Goal: Find contact information: Obtain details needed to contact an individual or organization

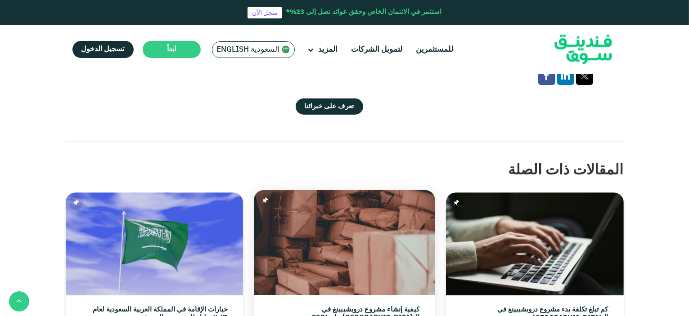
scroll to position [2565, 0]
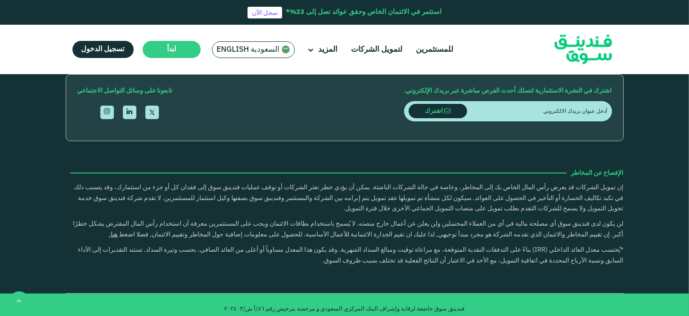
scroll to position [1305, 0]
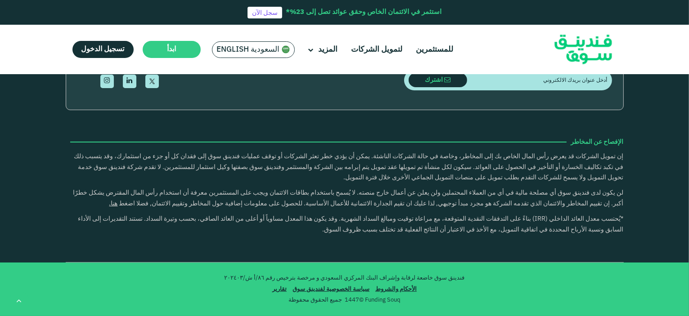
click at [338, 12] on link "تواصل معنا" at bounding box center [352, 8] width 33 height 7
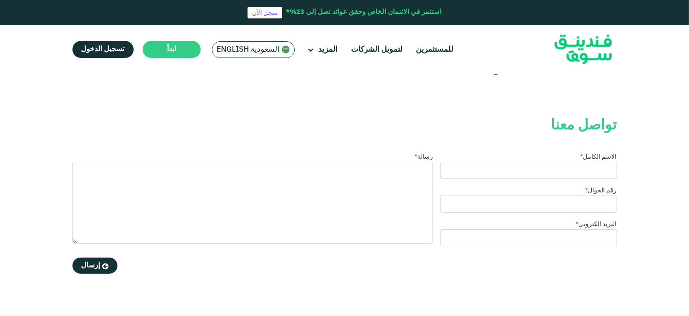
scroll to position [45, 0]
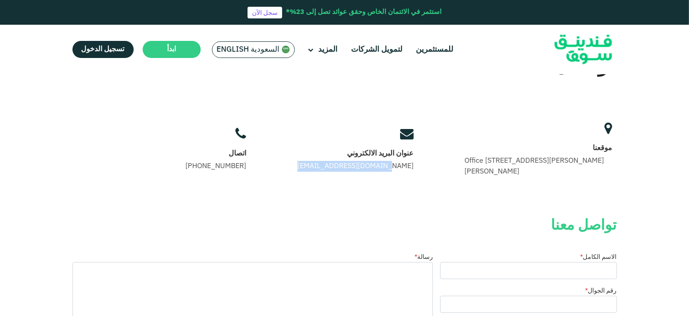
drag, startPoint x: 310, startPoint y: 165, endPoint x: 412, endPoint y: 167, distance: 102.6
click at [412, 167] on div "موقعنا Office 14, Floor 2, Uthman Ibn Affan Rd, Al Izdihar, Riyadh 12487, Saudi…" at bounding box center [399, 149] width 436 height 63
copy link "[EMAIL_ADDRESS][DOMAIN_NAME]"
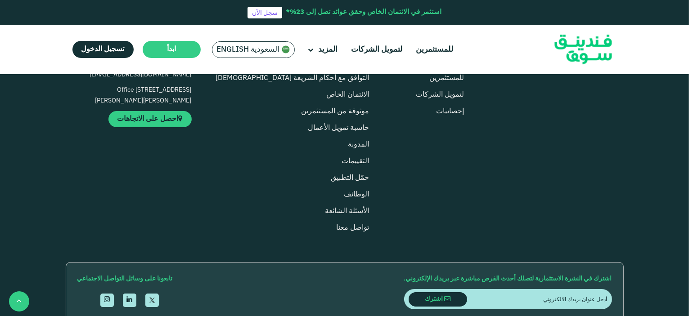
scroll to position [675, 0]
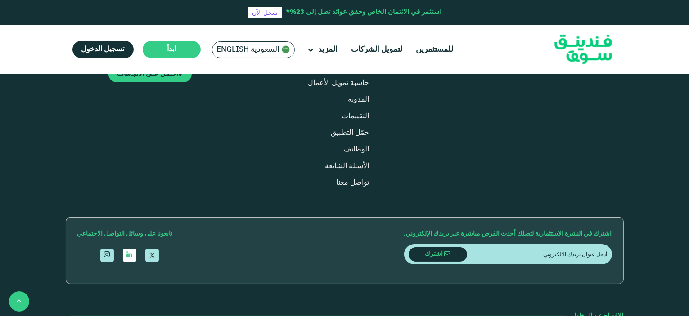
click at [135, 252] on link "open Linkedin" at bounding box center [129, 255] width 13 height 13
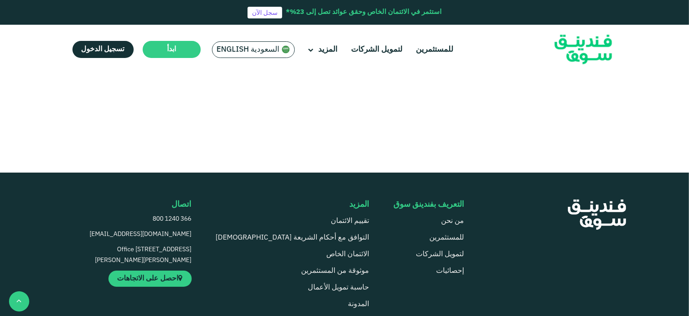
scroll to position [540, 0]
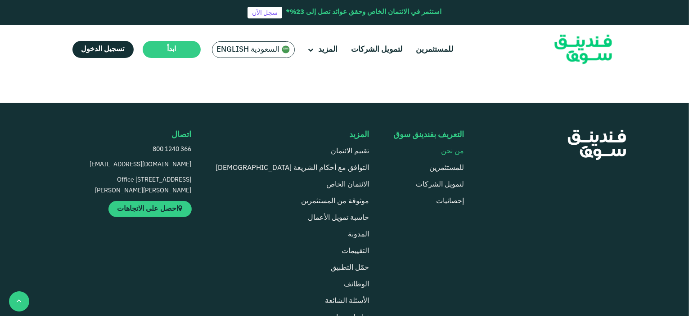
click at [445, 152] on link "من نحن" at bounding box center [452, 151] width 23 height 7
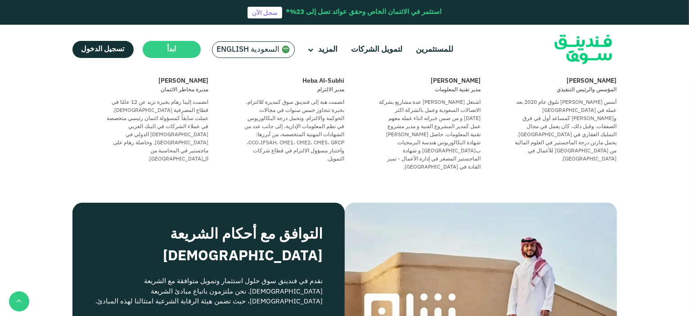
scroll to position [720, 0]
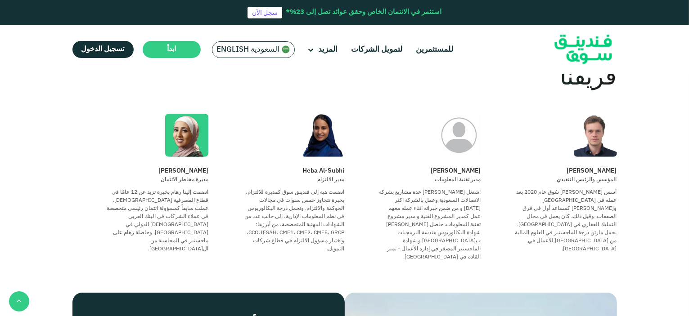
drag, startPoint x: 574, startPoint y: 160, endPoint x: 624, endPoint y: 164, distance: 50.6
click at [624, 164] on div "التعريف بفندينق سوق فندينق سوق فندينق سوق هي منصة تمويل مبتكرة تربط بين الشركات…" at bounding box center [344, 13] width 671 height 1300
copy div "[PERSON_NAME]"
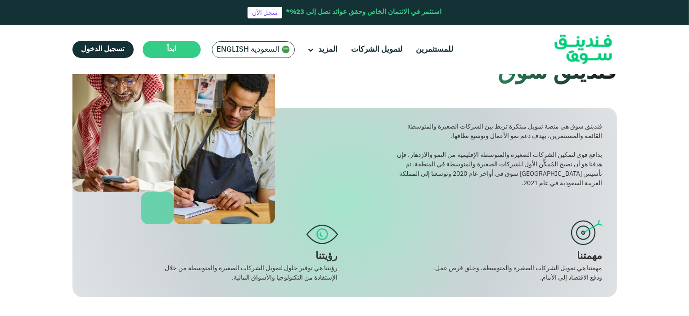
scroll to position [180, 0]
